Goal: Information Seeking & Learning: Learn about a topic

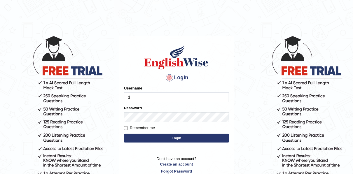
type input "danielb_parramatta"
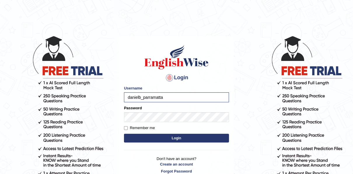
click at [182, 138] on button "Login" at bounding box center [176, 138] width 105 height 9
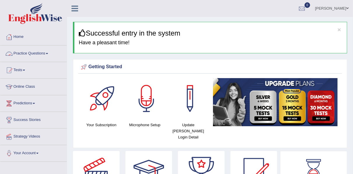
click at [33, 55] on link "Practice Questions" at bounding box center [33, 53] width 67 height 15
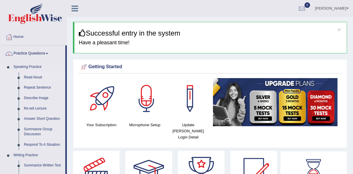
click at [30, 78] on link "Read Aloud" at bounding box center [43, 77] width 44 height 11
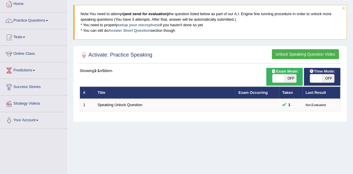
scroll to position [37, 0]
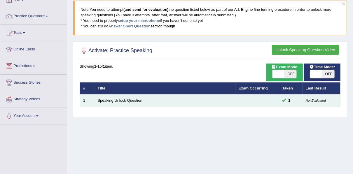
click at [121, 100] on link "Speaking Unlock Question" at bounding box center [120, 100] width 45 height 4
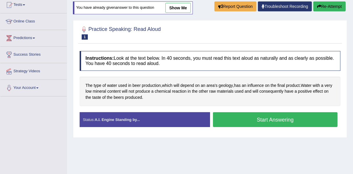
scroll to position [78, 0]
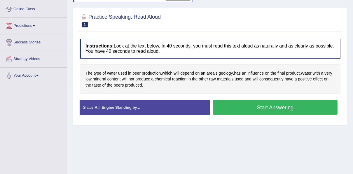
click at [272, 105] on button "Start Answering" at bounding box center [275, 107] width 125 height 15
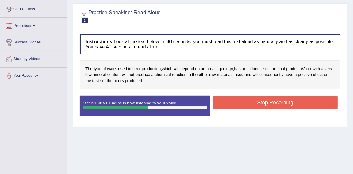
click at [272, 105] on button "Stop Recording" at bounding box center [275, 102] width 125 height 13
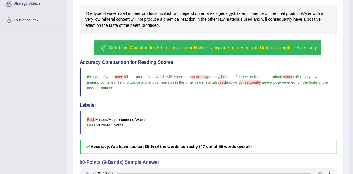
scroll to position [123, 0]
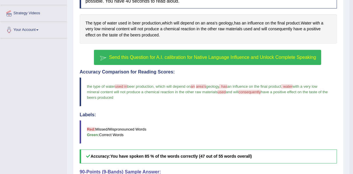
click at [183, 59] on span "Send this Question for A.I. calibration for Native Language Influence and Unloc…" at bounding box center [212, 57] width 207 height 5
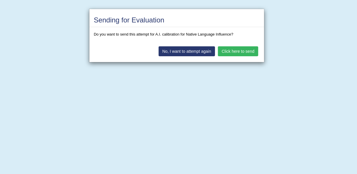
click at [186, 53] on button "No, I want to attempt again" at bounding box center [186, 51] width 56 height 10
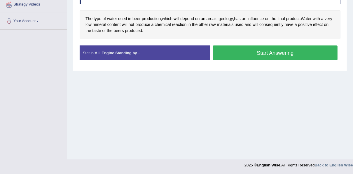
scroll to position [123, 0]
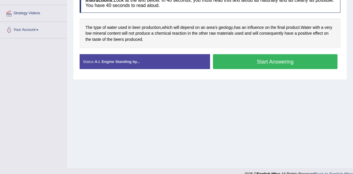
click at [262, 61] on button "Start Answering" at bounding box center [275, 61] width 125 height 15
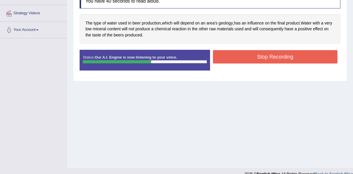
click at [262, 61] on button "Stop Recording" at bounding box center [275, 56] width 125 height 13
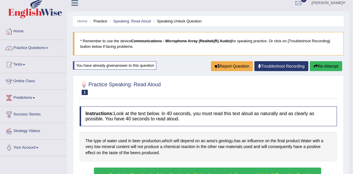
scroll to position [0, 0]
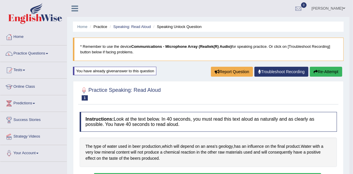
click at [85, 98] on span "1" at bounding box center [85, 97] width 6 height 5
click at [117, 72] on div "You have already given answer to this question" at bounding box center [114, 71] width 83 height 8
click at [285, 73] on link "Troubleshoot Recording" at bounding box center [281, 72] width 54 height 10
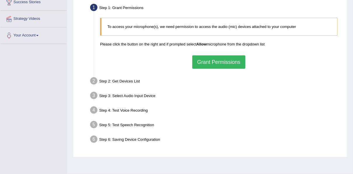
scroll to position [132, 0]
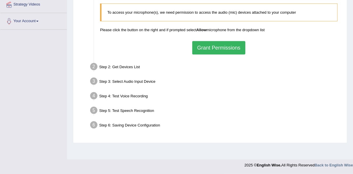
click at [220, 49] on button "Grant Permissions" at bounding box center [218, 47] width 53 height 13
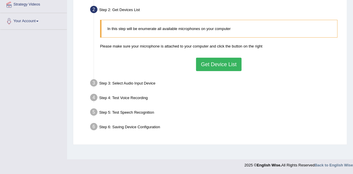
click at [209, 61] on button "Get Device List" at bounding box center [219, 64] width 46 height 13
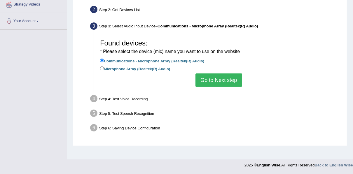
click at [213, 77] on button "Go to Next step" at bounding box center [218, 80] width 46 height 13
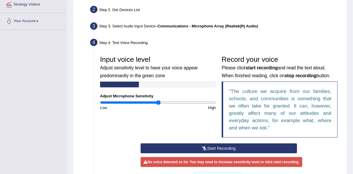
click at [220, 147] on button "Start Recording" at bounding box center [219, 149] width 156 height 10
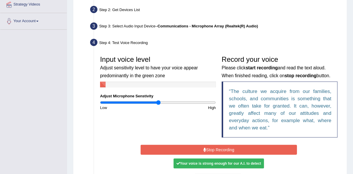
click at [220, 147] on button "Stop Recording" at bounding box center [219, 150] width 156 height 10
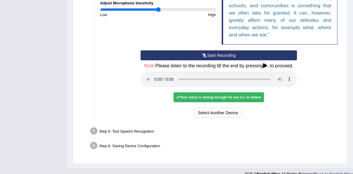
scroll to position [233, 0]
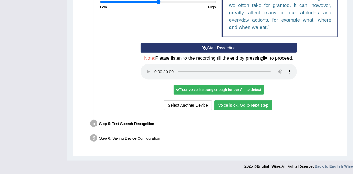
click at [245, 104] on button "Voice is ok. Go to Next step" at bounding box center [243, 105] width 58 height 10
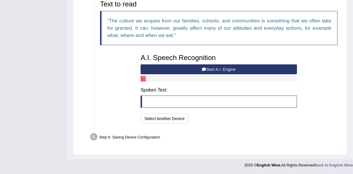
scroll to position [202, 0]
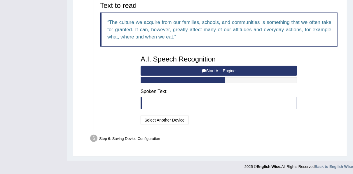
click at [219, 69] on button "Start A.I. Engine" at bounding box center [219, 71] width 156 height 10
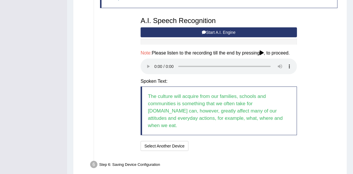
scroll to position [250, 0]
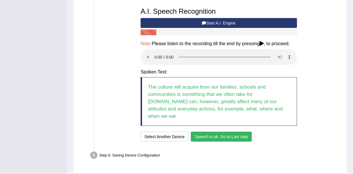
click at [229, 132] on button "Speech is ok. Go to Last step" at bounding box center [221, 137] width 61 height 10
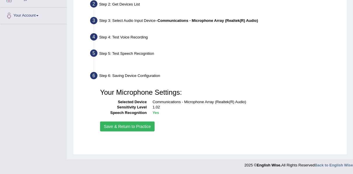
scroll to position [132, 0]
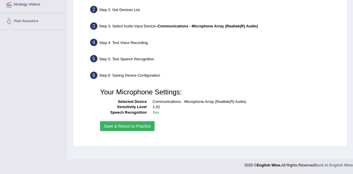
click at [132, 123] on button "Save & Return to Practice" at bounding box center [127, 126] width 55 height 10
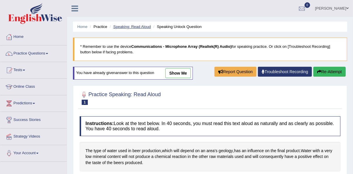
click at [137, 25] on link "Speaking: Read Aloud" at bounding box center [132, 27] width 38 height 4
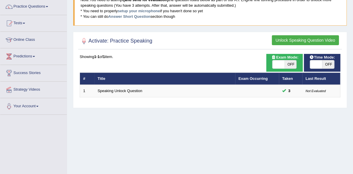
scroll to position [56, 0]
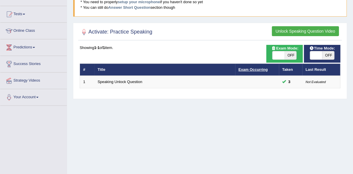
click at [246, 69] on link "Exam Occurring" at bounding box center [253, 69] width 29 height 4
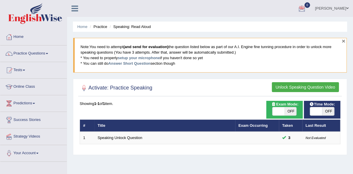
click at [344, 41] on button "×" at bounding box center [344, 41] width 4 height 6
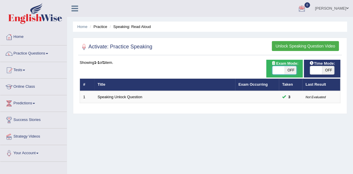
click at [280, 70] on span at bounding box center [278, 70] width 12 height 8
checkbox input "true"
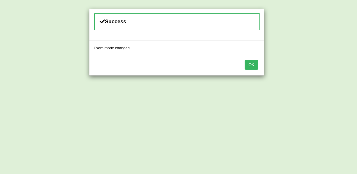
click at [255, 62] on button "OK" at bounding box center [250, 65] width 13 height 10
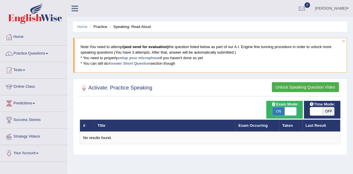
click at [289, 110] on span at bounding box center [291, 111] width 12 height 8
checkbox input "false"
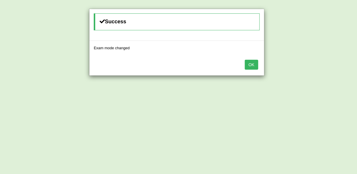
click at [249, 64] on button "OK" at bounding box center [250, 65] width 13 height 10
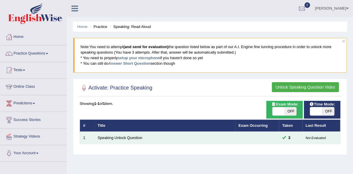
click at [313, 138] on small "Not Evaluated" at bounding box center [316, 138] width 20 height 4
drag, startPoint x: 313, startPoint y: 138, endPoint x: 295, endPoint y: 138, distance: 18.1
click at [295, 138] on td "3" at bounding box center [290, 138] width 23 height 12
click at [289, 136] on span "3" at bounding box center [289, 138] width 7 height 6
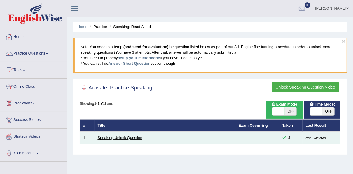
click at [107, 137] on link "Speaking Unlock Question" at bounding box center [120, 138] width 45 height 4
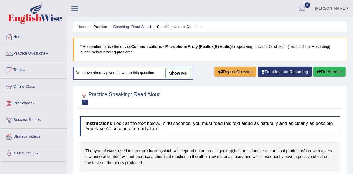
click at [175, 70] on link "show me" at bounding box center [177, 73] width 25 height 10
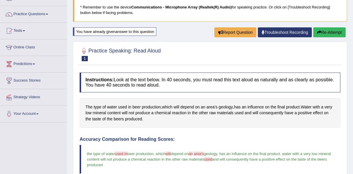
scroll to position [18, 0]
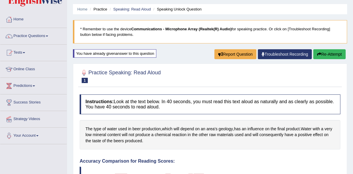
click at [84, 81] on span "1" at bounding box center [85, 80] width 6 height 5
click at [110, 71] on h2 "Practice Speaking: Read Aloud 1 Speaking Unlock Question" at bounding box center [120, 76] width 81 height 15
click at [136, 71] on h2 "Practice Speaking: Read Aloud 1 Speaking Unlock Question" at bounding box center [120, 76] width 81 height 15
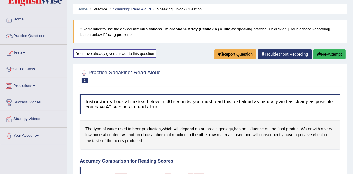
click at [136, 71] on h2 "Practice Speaking: Read Aloud 1 Speaking Unlock Question" at bounding box center [120, 76] width 81 height 15
click at [25, 34] on link "Practice Questions" at bounding box center [33, 35] width 67 height 15
click at [25, 35] on link "Practice Questions" at bounding box center [33, 35] width 67 height 15
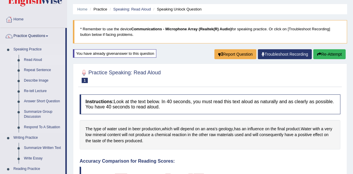
click at [32, 60] on link "Read Aloud" at bounding box center [43, 60] width 44 height 11
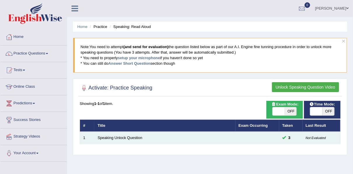
click at [315, 137] on small "Not Evaluated" at bounding box center [316, 138] width 20 height 4
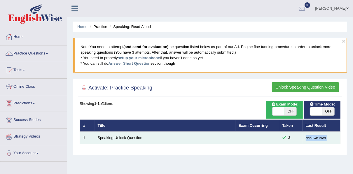
click at [315, 137] on small "Not Evaluated" at bounding box center [316, 138] width 20 height 4
click at [260, 139] on td at bounding box center [257, 138] width 44 height 12
click at [125, 138] on link "Speaking Unlock Question" at bounding box center [120, 138] width 45 height 4
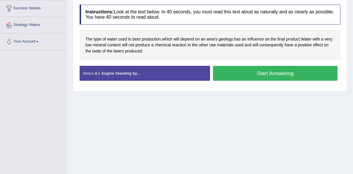
scroll to position [127, 0]
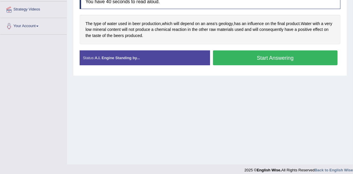
click at [275, 57] on button "Start Answering" at bounding box center [275, 57] width 125 height 15
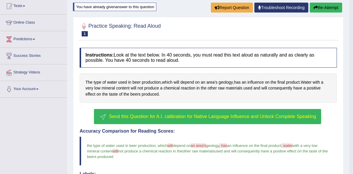
scroll to position [55, 0]
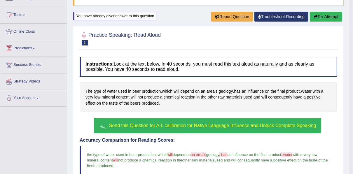
click at [104, 124] on div "button" at bounding box center [103, 125] width 9 height 9
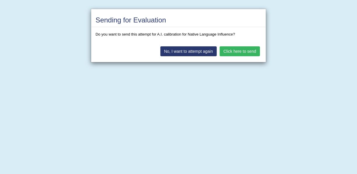
click at [240, 49] on button "Click here to send" at bounding box center [239, 51] width 40 height 10
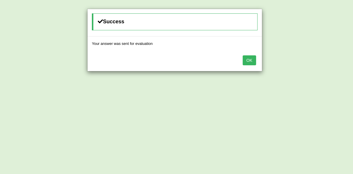
click at [250, 58] on button "OK" at bounding box center [249, 60] width 13 height 10
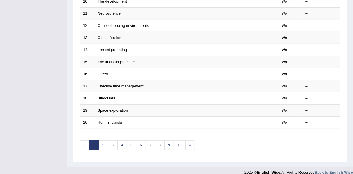
scroll to position [209, 0]
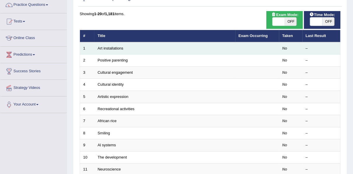
click at [149, 51] on td "Art installations" at bounding box center [165, 48] width 141 height 12
click at [148, 49] on td "Art installations" at bounding box center [165, 48] width 141 height 12
click at [115, 47] on link "Art installations" at bounding box center [111, 48] width 26 height 4
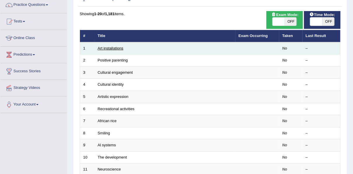
click at [115, 47] on link "Art installations" at bounding box center [111, 48] width 26 height 4
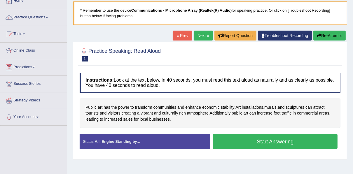
scroll to position [37, 0]
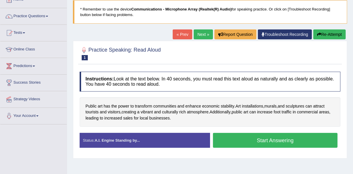
click at [288, 141] on button "Start Answering" at bounding box center [275, 140] width 125 height 15
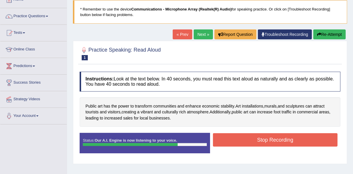
click at [288, 141] on button "Stop Recording" at bounding box center [275, 139] width 125 height 13
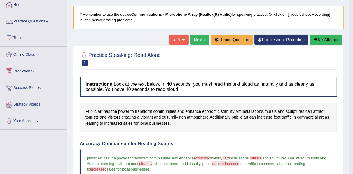
scroll to position [28, 0]
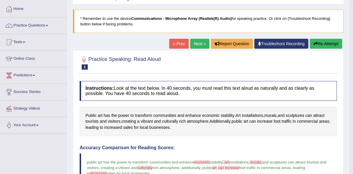
click at [198, 42] on link "Next »" at bounding box center [199, 44] width 19 height 10
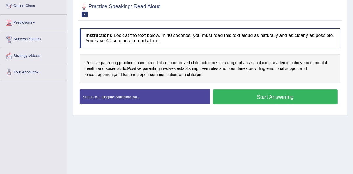
scroll to position [84, 0]
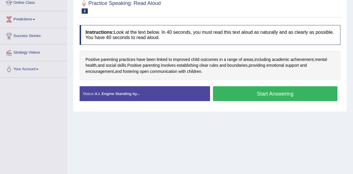
click at [267, 92] on button "Start Answering" at bounding box center [275, 93] width 125 height 15
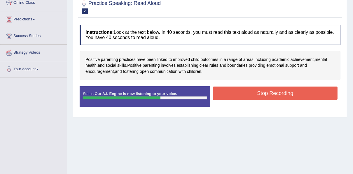
click at [267, 92] on button "Stop Recording" at bounding box center [275, 93] width 125 height 13
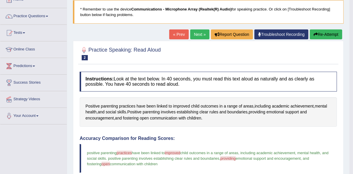
scroll to position [37, 0]
click at [198, 34] on link "Next »" at bounding box center [199, 34] width 19 height 10
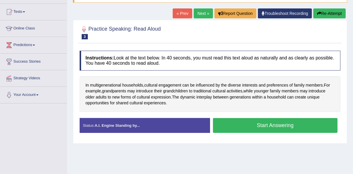
scroll to position [65, 0]
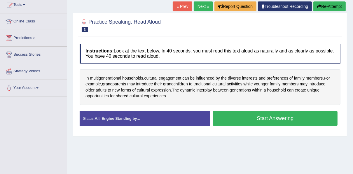
click at [275, 118] on button "Start Answering" at bounding box center [275, 118] width 125 height 15
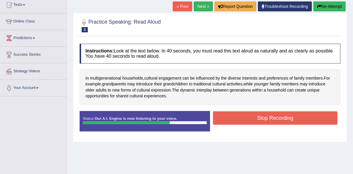
click at [275, 118] on button "Stop Recording" at bounding box center [275, 117] width 125 height 13
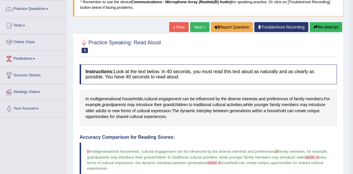
scroll to position [44, 0]
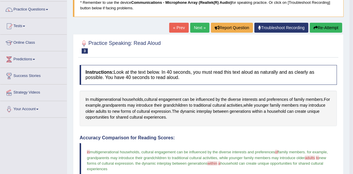
click at [200, 27] on link "Next »" at bounding box center [199, 28] width 19 height 10
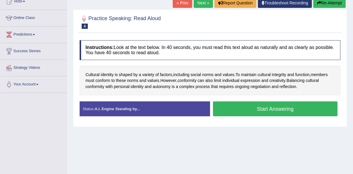
scroll to position [75, 0]
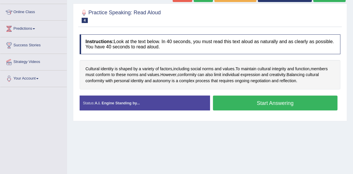
click at [270, 101] on button "Start Answering" at bounding box center [275, 103] width 125 height 15
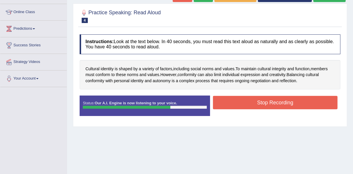
click at [270, 101] on button "Stop Recording" at bounding box center [275, 102] width 125 height 13
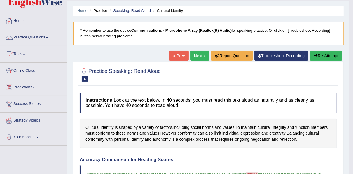
scroll to position [14, 0]
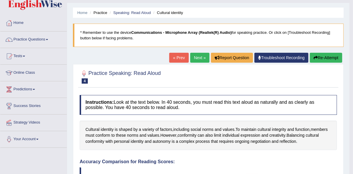
click at [197, 56] on link "Next »" at bounding box center [199, 58] width 19 height 10
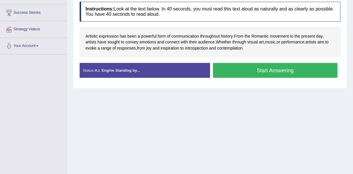
scroll to position [112, 0]
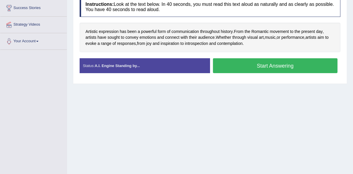
click at [268, 63] on button "Start Answering" at bounding box center [275, 65] width 125 height 15
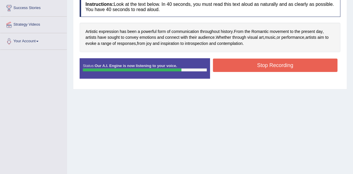
click at [268, 63] on button "Stop Recording" at bounding box center [275, 65] width 125 height 13
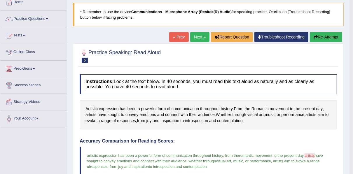
scroll to position [0, 0]
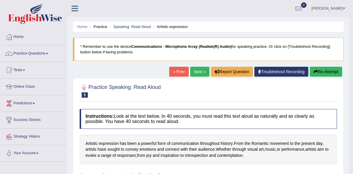
click at [201, 71] on link "Next »" at bounding box center [199, 72] width 19 height 10
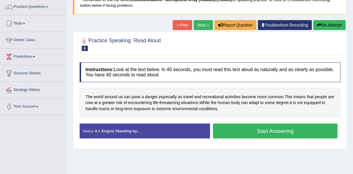
scroll to position [56, 0]
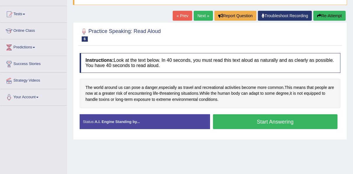
click at [265, 120] on button "Start Answering" at bounding box center [275, 121] width 125 height 15
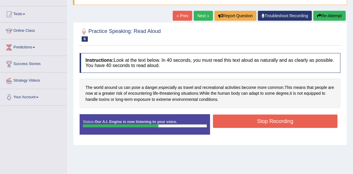
click at [265, 120] on button "Stop Recording" at bounding box center [275, 121] width 125 height 13
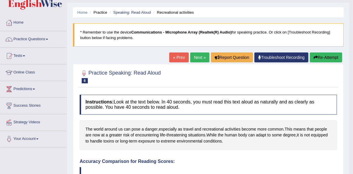
scroll to position [0, 0]
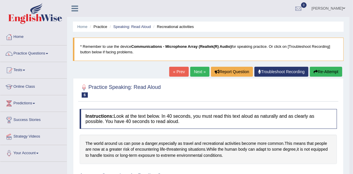
click at [201, 71] on link "Next »" at bounding box center [199, 72] width 19 height 10
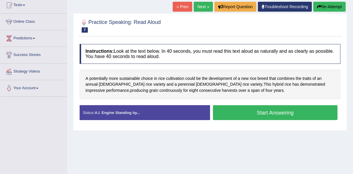
scroll to position [65, 0]
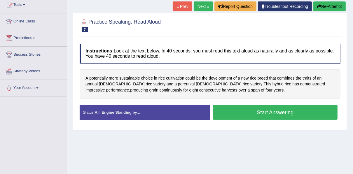
click at [270, 113] on button "Start Answering" at bounding box center [275, 112] width 125 height 15
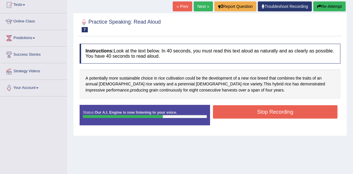
click at [270, 113] on button "Stop Recording" at bounding box center [275, 111] width 125 height 13
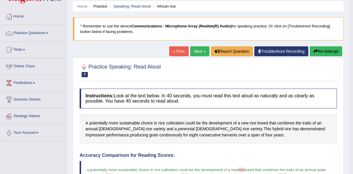
scroll to position [0, 0]
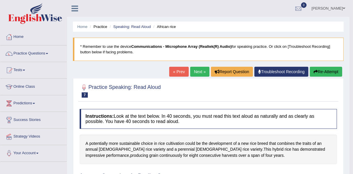
click at [199, 74] on link "Next »" at bounding box center [199, 72] width 19 height 10
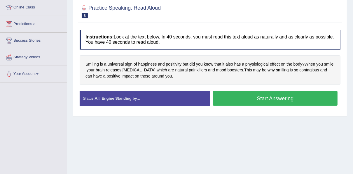
scroll to position [84, 0]
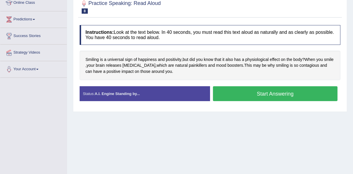
click at [276, 94] on button "Start Answering" at bounding box center [275, 93] width 125 height 15
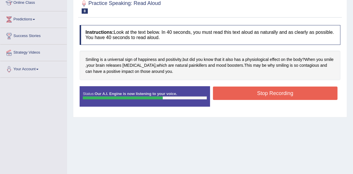
click at [276, 94] on button "Stop Recording" at bounding box center [275, 93] width 125 height 13
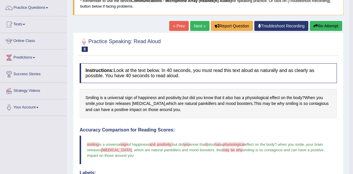
scroll to position [42, 0]
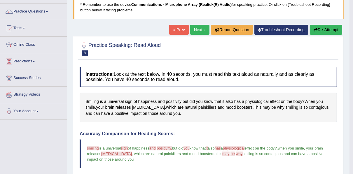
click at [195, 31] on link "Next »" at bounding box center [199, 30] width 19 height 10
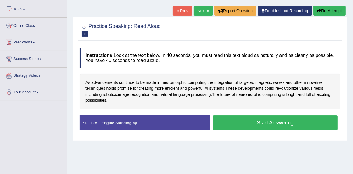
scroll to position [65, 0]
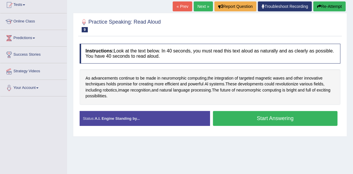
click at [272, 118] on button "Start Answering" at bounding box center [275, 118] width 125 height 15
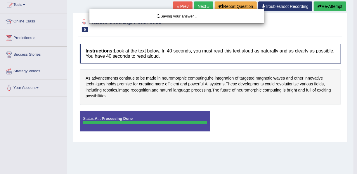
click at [272, 118] on div "Saving your answer..." at bounding box center [178, 87] width 357 height 174
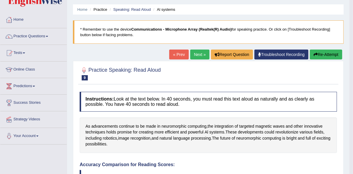
scroll to position [0, 0]
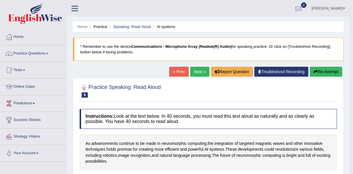
click at [200, 69] on link "Next »" at bounding box center [199, 72] width 19 height 10
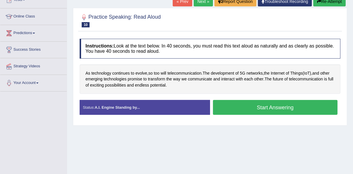
scroll to position [75, 0]
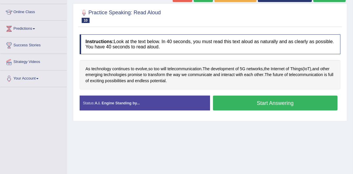
click at [284, 102] on button "Start Answering" at bounding box center [275, 103] width 125 height 15
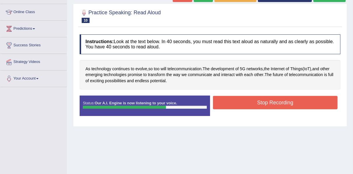
click at [284, 102] on button "Stop Recording" at bounding box center [275, 102] width 125 height 13
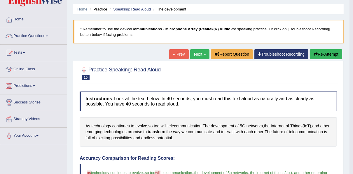
scroll to position [14, 0]
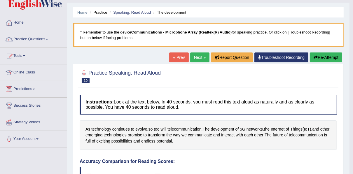
click at [197, 60] on link "Next »" at bounding box center [199, 58] width 19 height 10
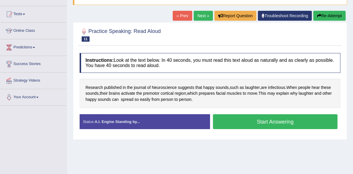
scroll to position [65, 0]
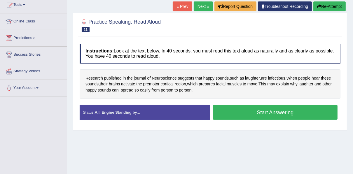
click at [279, 109] on button "Start Answering" at bounding box center [275, 112] width 125 height 15
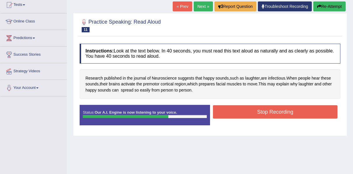
click at [279, 109] on button "Stop Recording" at bounding box center [275, 111] width 125 height 13
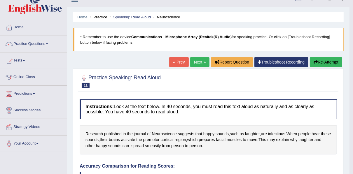
scroll to position [0, 0]
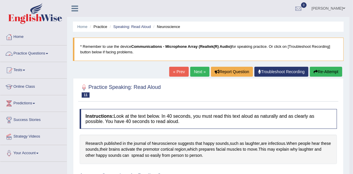
click at [32, 53] on link "Practice Questions" at bounding box center [33, 53] width 67 height 15
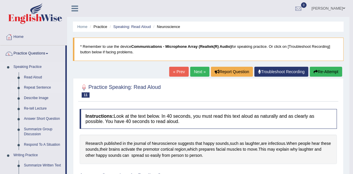
click at [31, 87] on link "Repeat Sentence" at bounding box center [43, 88] width 44 height 11
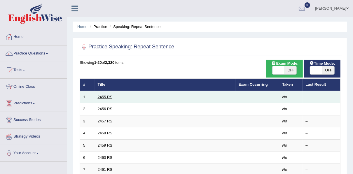
click at [106, 98] on link "2455 RS" at bounding box center [105, 97] width 15 height 4
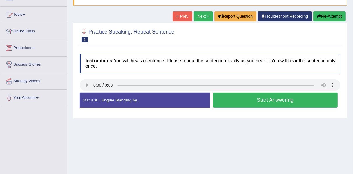
scroll to position [56, 0]
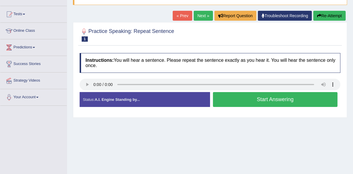
click at [267, 100] on button "Start Answering" at bounding box center [275, 99] width 125 height 15
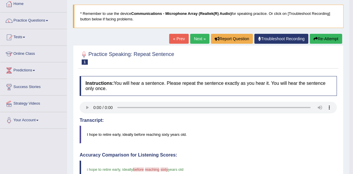
scroll to position [28, 0]
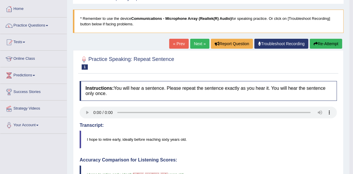
click at [201, 44] on link "Next »" at bounding box center [199, 44] width 19 height 10
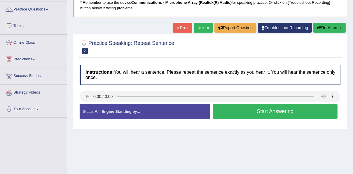
scroll to position [47, 0]
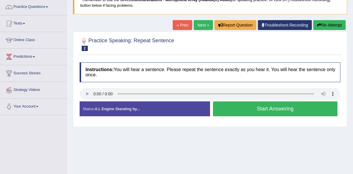
click at [272, 110] on button "Start Answering" at bounding box center [275, 109] width 125 height 15
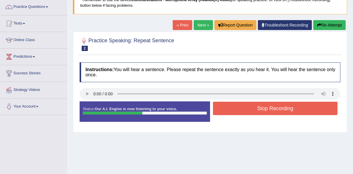
click at [272, 110] on button "Stop Recording" at bounding box center [275, 108] width 125 height 13
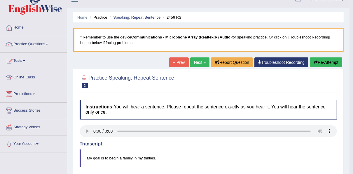
scroll to position [0, 0]
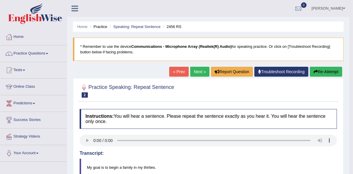
click at [201, 73] on link "Next »" at bounding box center [199, 72] width 19 height 10
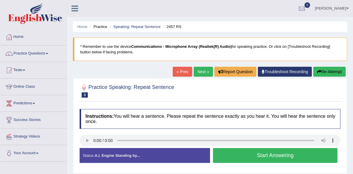
click at [275, 155] on button "Start Answering" at bounding box center [275, 155] width 125 height 15
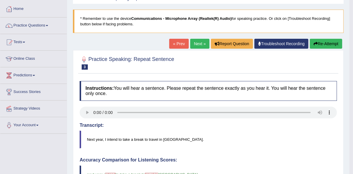
scroll to position [19, 0]
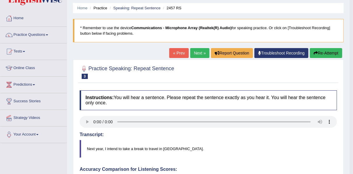
click at [202, 54] on link "Next »" at bounding box center [199, 53] width 19 height 10
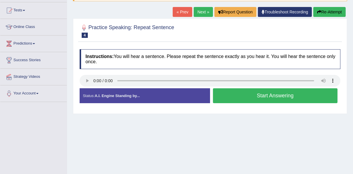
scroll to position [65, 0]
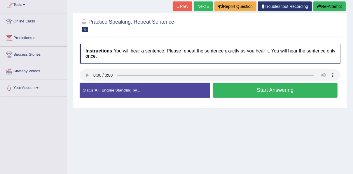
click at [262, 90] on button "Start Answering" at bounding box center [275, 90] width 125 height 15
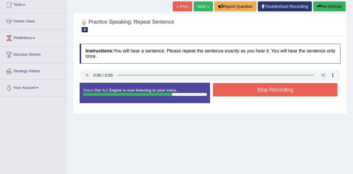
click at [262, 90] on button "Stop Recording" at bounding box center [275, 89] width 125 height 13
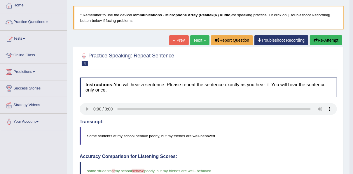
scroll to position [28, 0]
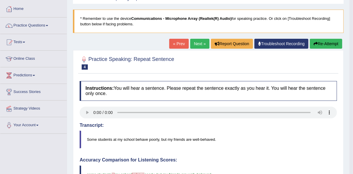
click at [198, 45] on link "Next »" at bounding box center [199, 44] width 19 height 10
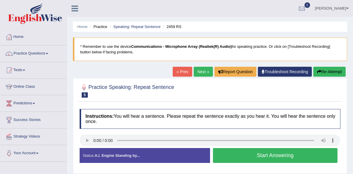
click at [265, 153] on button "Start Answering" at bounding box center [275, 155] width 125 height 15
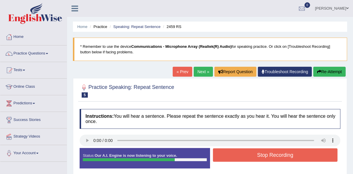
click at [265, 153] on button "Stop Recording" at bounding box center [275, 154] width 125 height 13
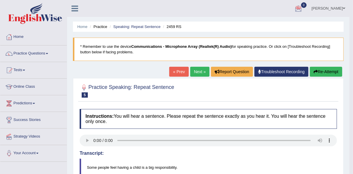
click at [195, 71] on link "Next »" at bounding box center [199, 72] width 19 height 10
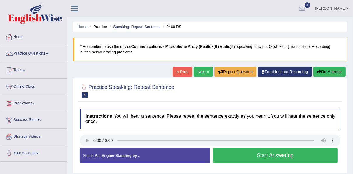
click at [265, 153] on button "Start Answering" at bounding box center [275, 155] width 125 height 15
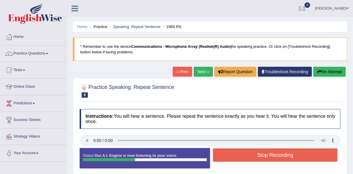
click at [265, 153] on button "Stop Recording" at bounding box center [275, 154] width 125 height 13
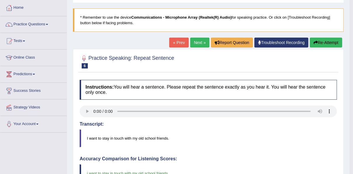
scroll to position [25, 0]
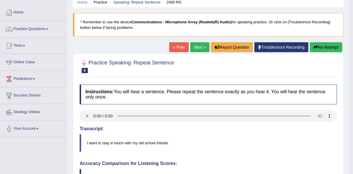
click at [202, 46] on link "Next »" at bounding box center [199, 47] width 19 height 10
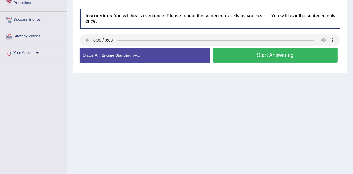
scroll to position [103, 0]
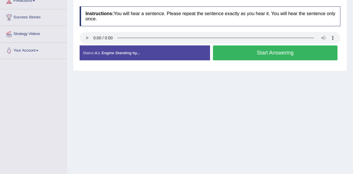
click at [267, 56] on button "Start Answering" at bounding box center [275, 53] width 125 height 15
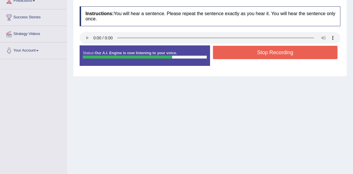
click at [267, 56] on button "Stop Recording" at bounding box center [275, 52] width 125 height 13
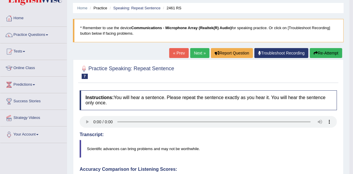
scroll to position [19, 0]
click at [198, 54] on link "Next »" at bounding box center [199, 53] width 19 height 10
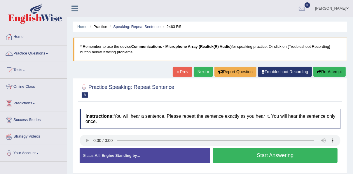
click at [256, 159] on button "Start Answering" at bounding box center [275, 155] width 125 height 15
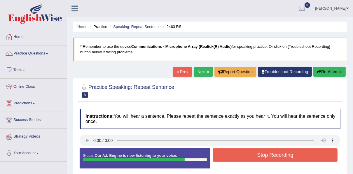
click at [256, 159] on button "Stop Recording" at bounding box center [275, 154] width 125 height 13
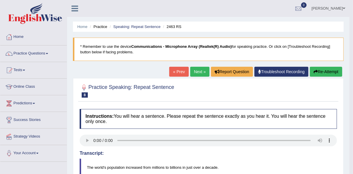
click at [198, 71] on link "Next »" at bounding box center [199, 72] width 19 height 10
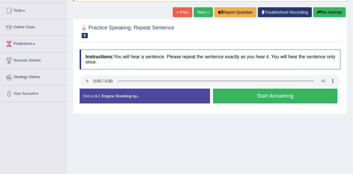
scroll to position [65, 0]
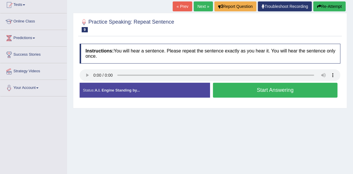
click at [273, 89] on button "Start Answering" at bounding box center [275, 90] width 125 height 15
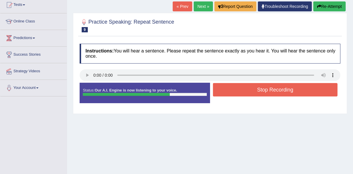
click at [273, 89] on button "Stop Recording" at bounding box center [275, 89] width 125 height 13
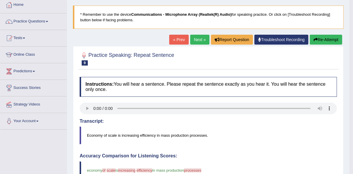
scroll to position [28, 0]
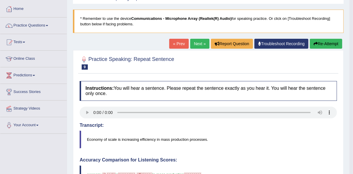
click at [197, 43] on link "Next »" at bounding box center [199, 44] width 19 height 10
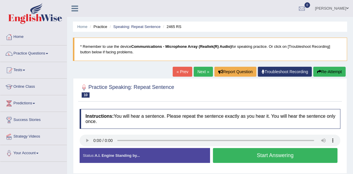
click at [268, 155] on button "Start Answering" at bounding box center [275, 155] width 125 height 15
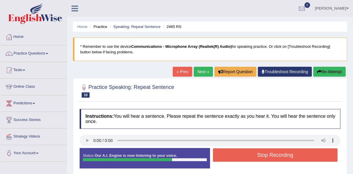
click at [268, 155] on button "Stop Recording" at bounding box center [275, 154] width 125 height 13
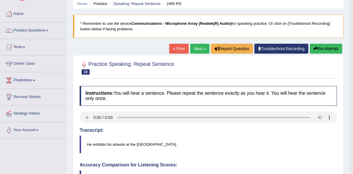
scroll to position [19, 0]
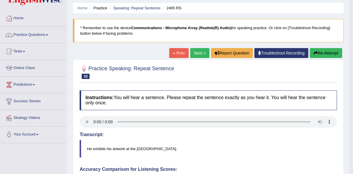
click at [198, 53] on link "Next »" at bounding box center [199, 53] width 19 height 10
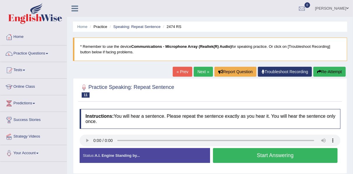
click at [40, 51] on link "Practice Questions" at bounding box center [33, 53] width 67 height 15
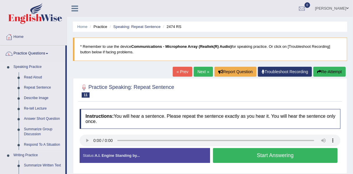
click at [42, 146] on link "Respond To A Situation" at bounding box center [43, 145] width 44 height 11
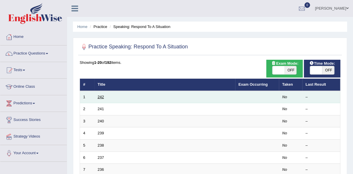
click at [103, 97] on link "242" at bounding box center [101, 97] width 6 height 4
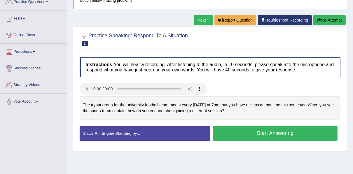
scroll to position [56, 0]
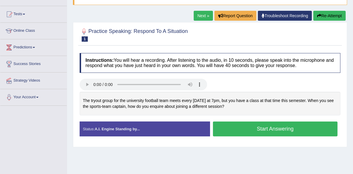
click at [276, 126] on button "Start Answering" at bounding box center [275, 129] width 125 height 15
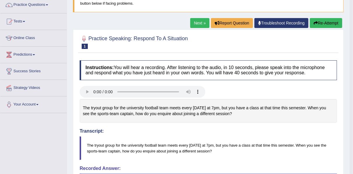
scroll to position [47, 0]
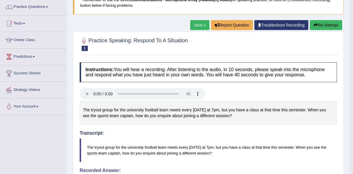
click at [200, 23] on link "Next »" at bounding box center [199, 25] width 19 height 10
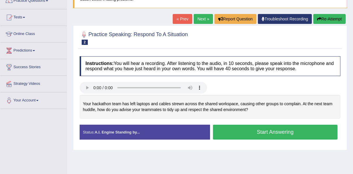
scroll to position [56, 0]
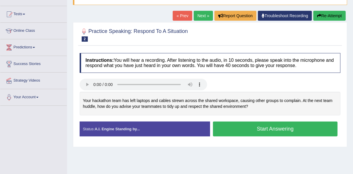
click at [270, 128] on button "Start Answering" at bounding box center [275, 129] width 125 height 15
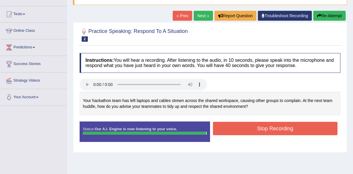
click at [270, 128] on button "Stop Recording" at bounding box center [275, 128] width 125 height 13
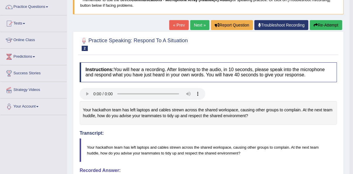
scroll to position [42, 0]
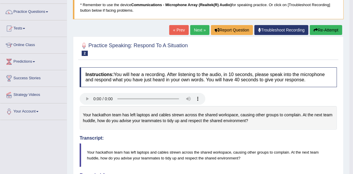
click at [201, 31] on link "Next »" at bounding box center [199, 30] width 19 height 10
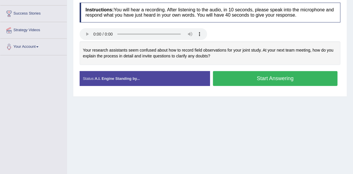
scroll to position [112, 0]
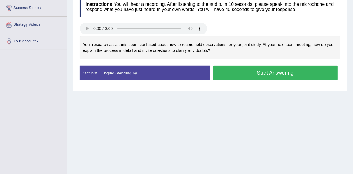
click at [248, 73] on button "Start Answering" at bounding box center [275, 73] width 125 height 15
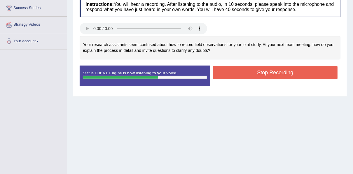
click at [248, 73] on button "Stop Recording" at bounding box center [275, 72] width 125 height 13
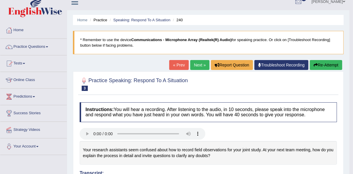
scroll to position [0, 0]
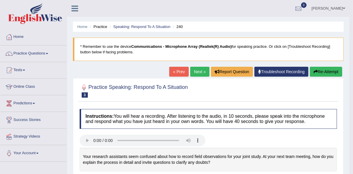
click at [37, 55] on link "Practice Questions" at bounding box center [33, 53] width 67 height 15
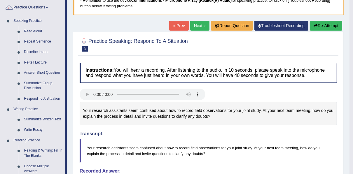
scroll to position [47, 0]
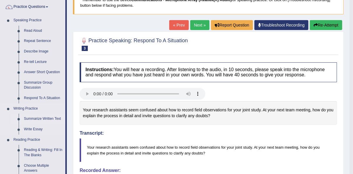
click at [43, 118] on link "Summarize Written Text" at bounding box center [43, 119] width 44 height 11
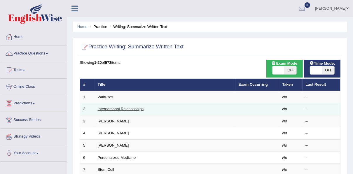
click at [137, 110] on link "Interpersonal Relationships" at bounding box center [121, 109] width 46 height 4
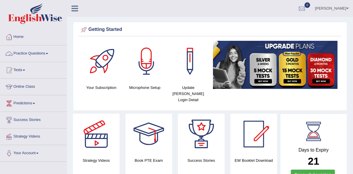
click at [37, 54] on link "Practice Questions" at bounding box center [33, 53] width 67 height 15
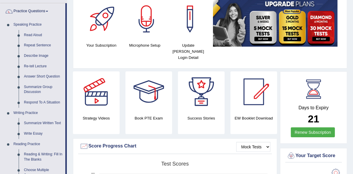
scroll to position [47, 0]
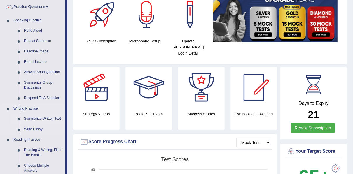
click at [32, 119] on link "Summarize Written Text" at bounding box center [43, 119] width 44 height 11
click at [32, 119] on ul "Summarize Written Text Write Essay" at bounding box center [38, 124] width 55 height 21
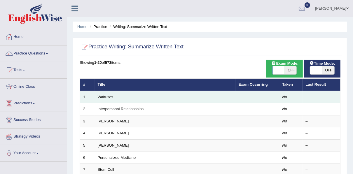
drag, startPoint x: 0, startPoint y: 0, endPoint x: 105, endPoint y: 99, distance: 144.7
click at [105, 99] on td "Walruses" at bounding box center [165, 97] width 141 height 12
drag, startPoint x: 105, startPoint y: 99, endPoint x: 124, endPoint y: 98, distance: 19.3
click at [124, 98] on td "Walruses" at bounding box center [165, 97] width 141 height 12
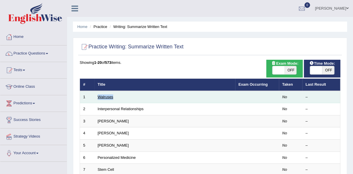
click at [101, 96] on link "Walruses" at bounding box center [106, 97] width 16 height 4
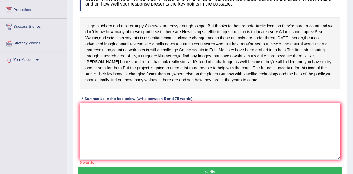
scroll to position [103, 0]
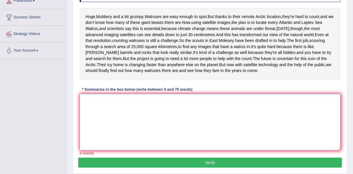
click at [91, 124] on textarea at bounding box center [210, 122] width 261 height 57
type textarea "t"
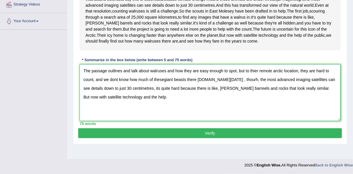
type textarea "The passage outlines and talk about walruses and how they are easy enough to sp…"
click at [284, 138] on button "Verify" at bounding box center [210, 133] width 264 height 10
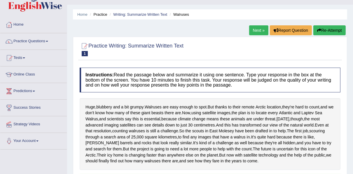
scroll to position [8, 0]
